Goal: Connect with others: Connect with others

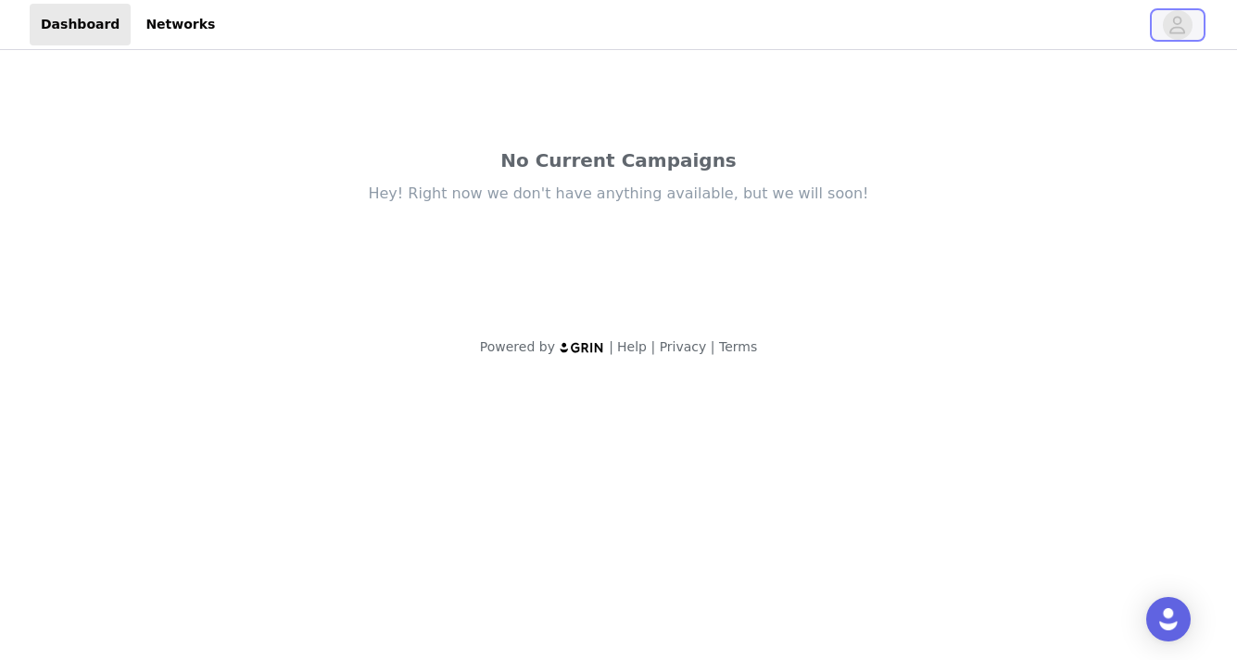
click at [1185, 32] on icon "avatar" at bounding box center [1178, 25] width 16 height 18
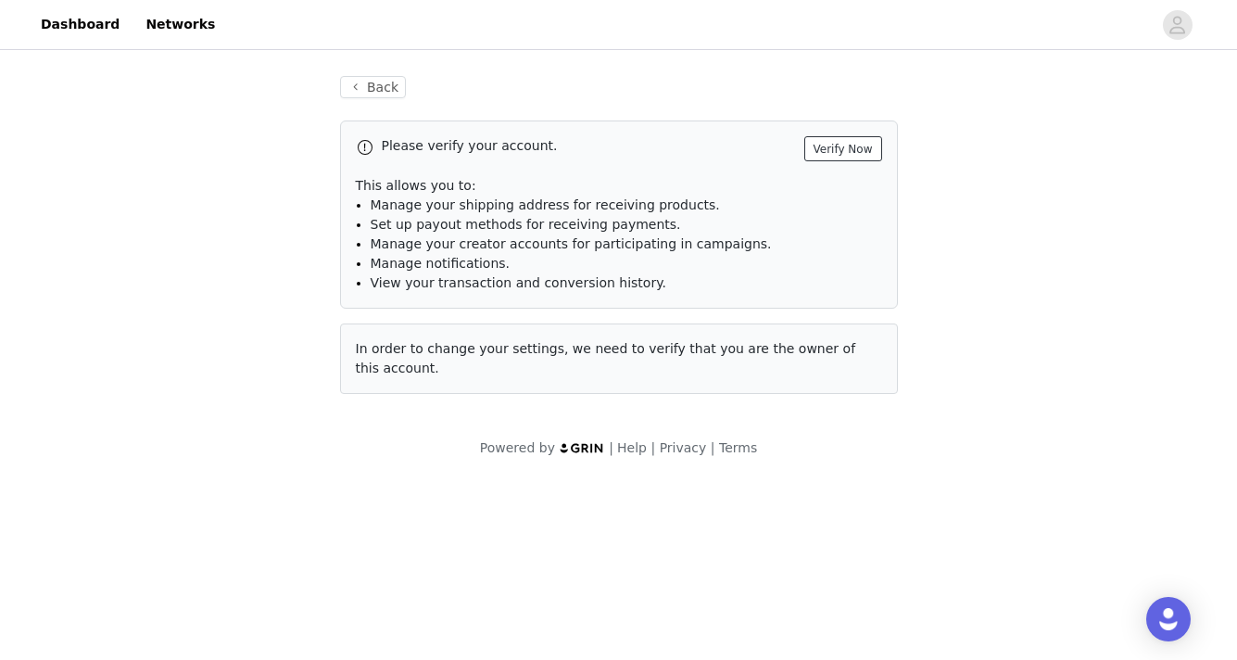
click at [849, 151] on button "Verify Now" at bounding box center [843, 148] width 78 height 25
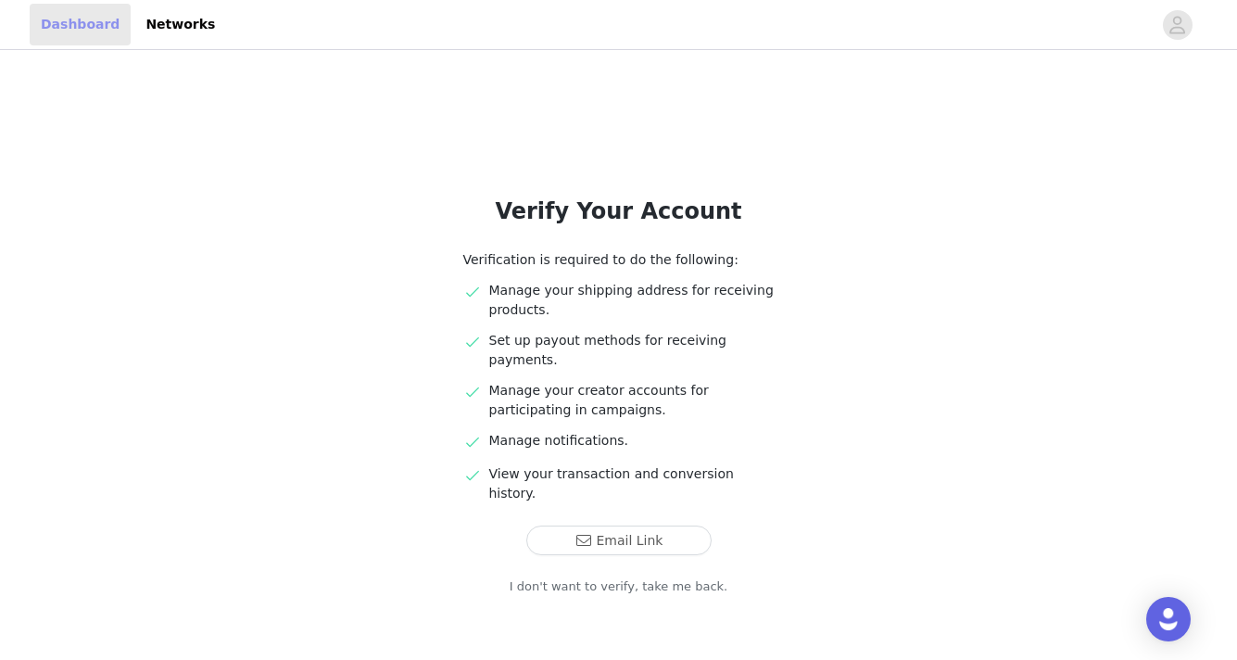
click at [60, 18] on link "Dashboard" at bounding box center [80, 25] width 101 height 42
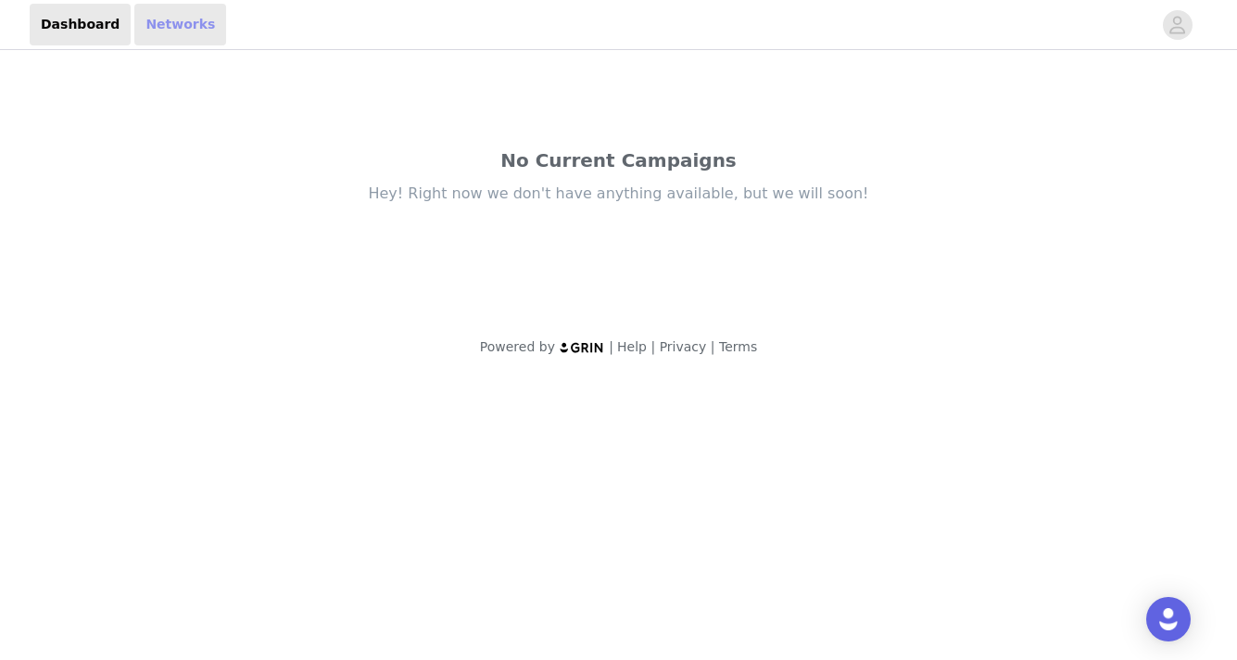
click at [150, 20] on link "Networks" at bounding box center [180, 25] width 92 height 42
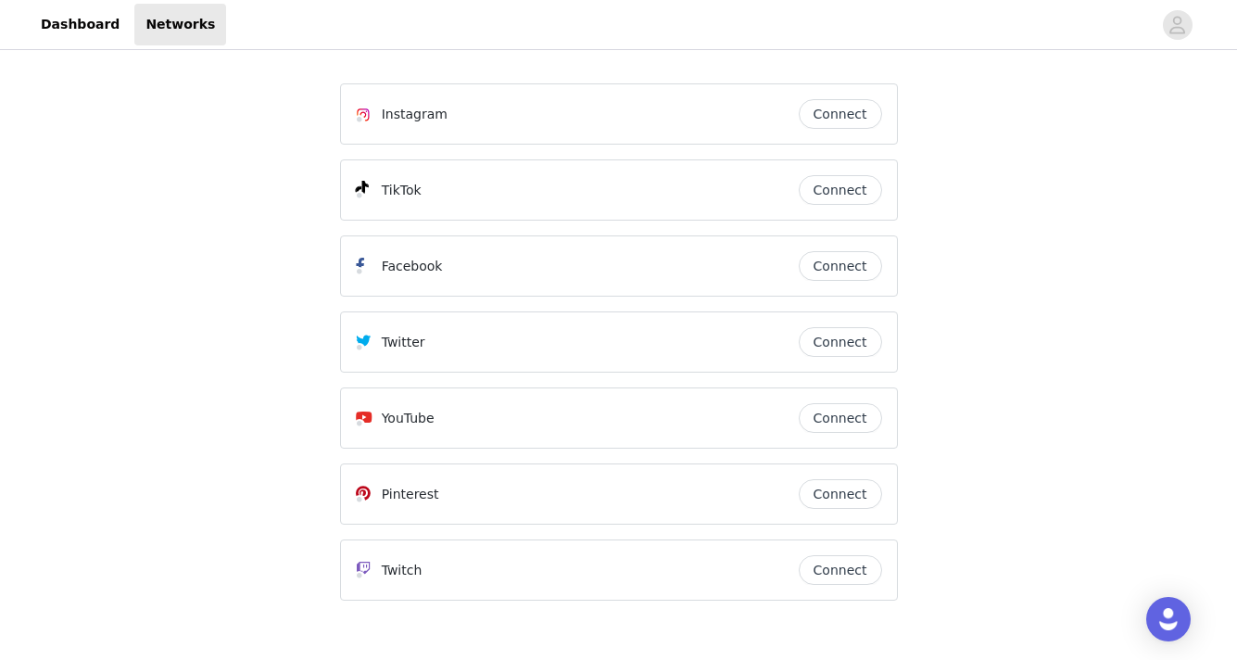
click at [857, 115] on button "Connect" at bounding box center [840, 114] width 83 height 30
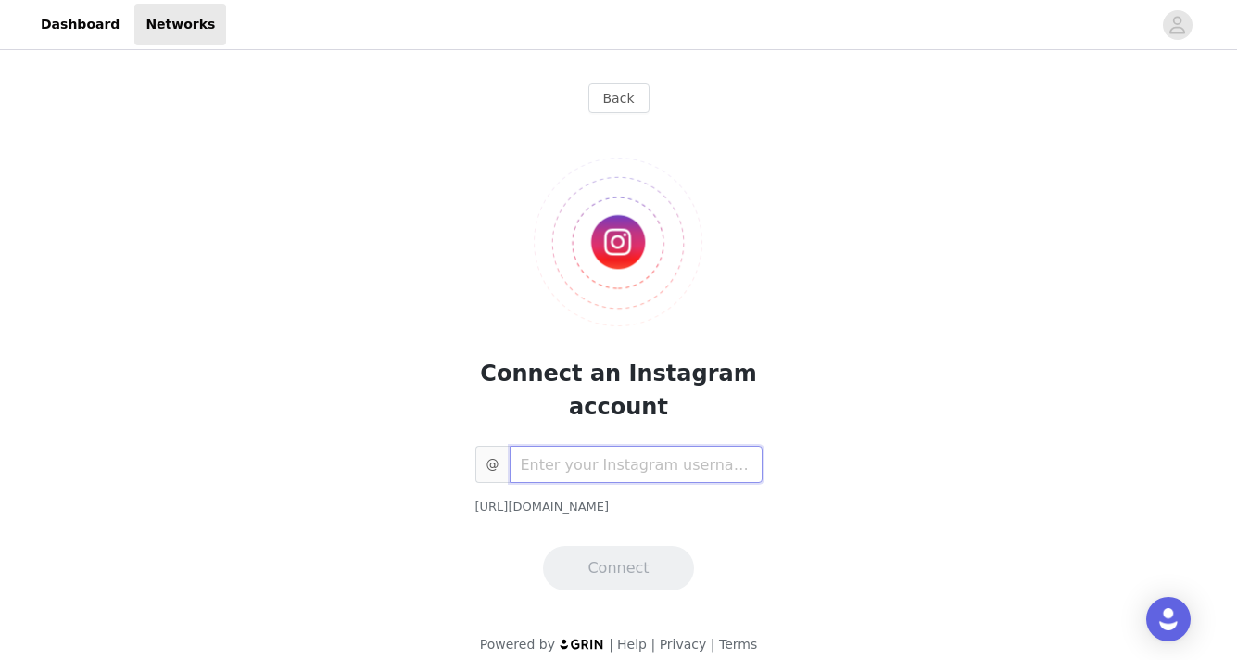
click at [622, 466] on input "text" at bounding box center [636, 464] width 253 height 37
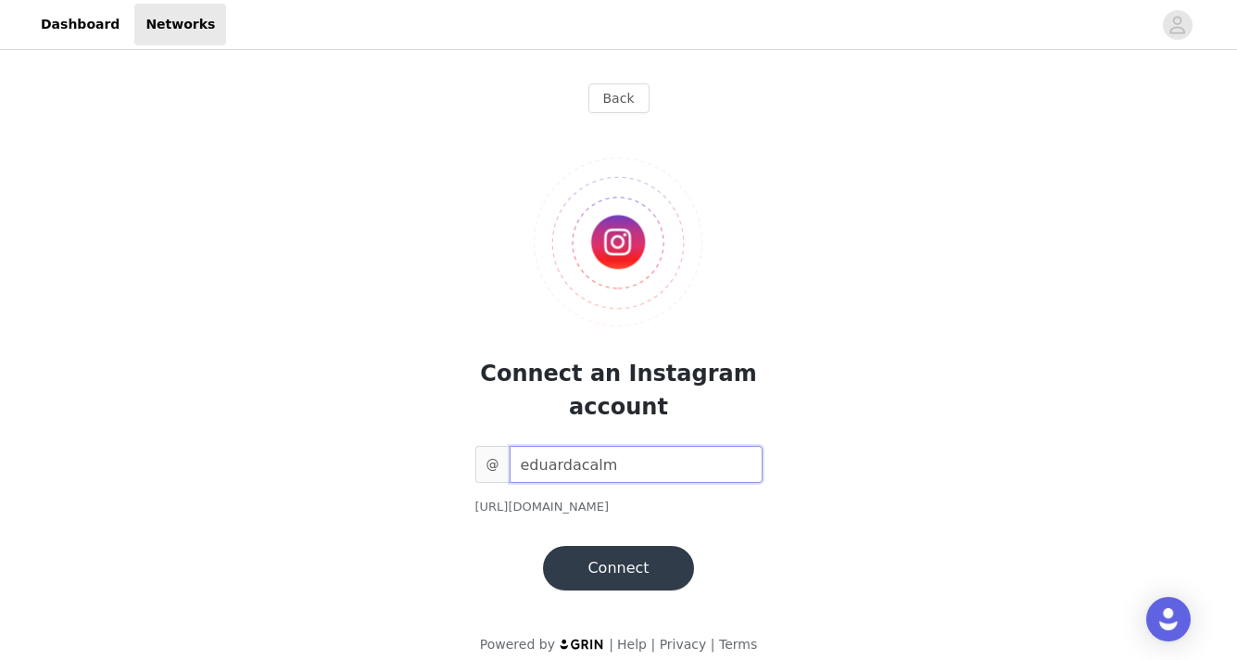
type input "eduardacalm"
click at [611, 561] on button "Connect" at bounding box center [618, 568] width 150 height 44
